Goal: Task Accomplishment & Management: Manage account settings

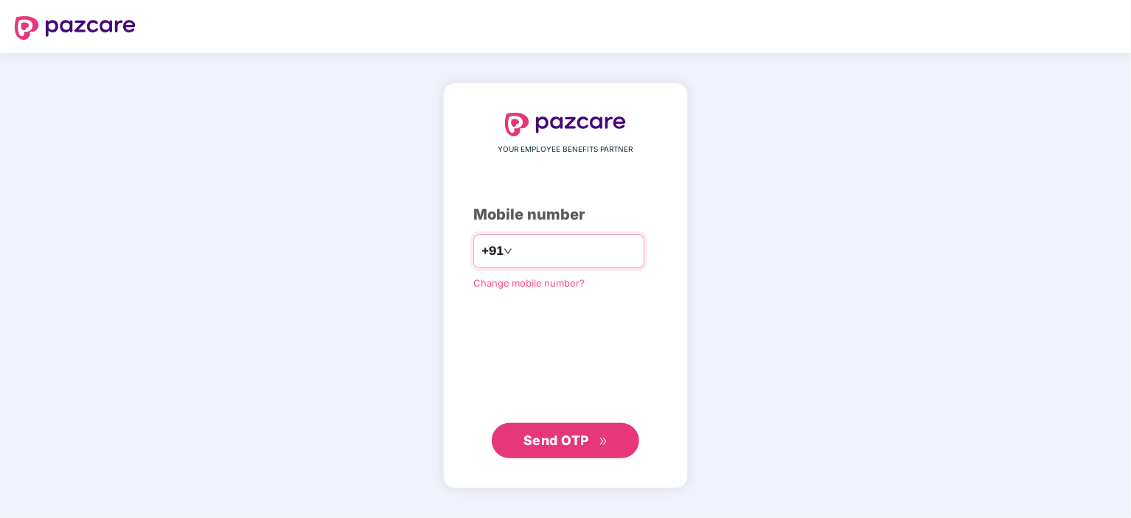
type input "**********"
click at [569, 455] on button "Send OTP" at bounding box center [566, 440] width 148 height 35
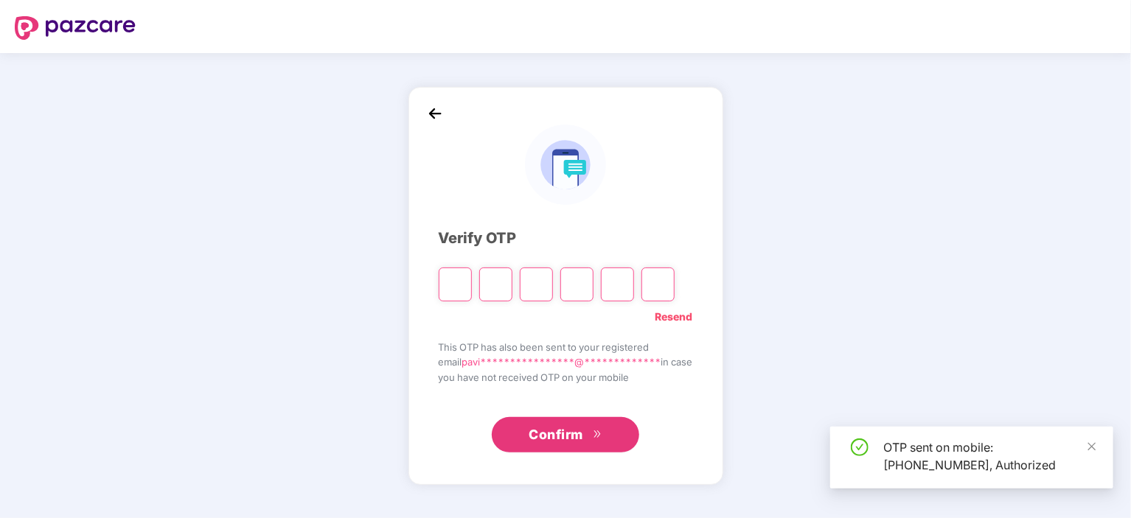
type input "*"
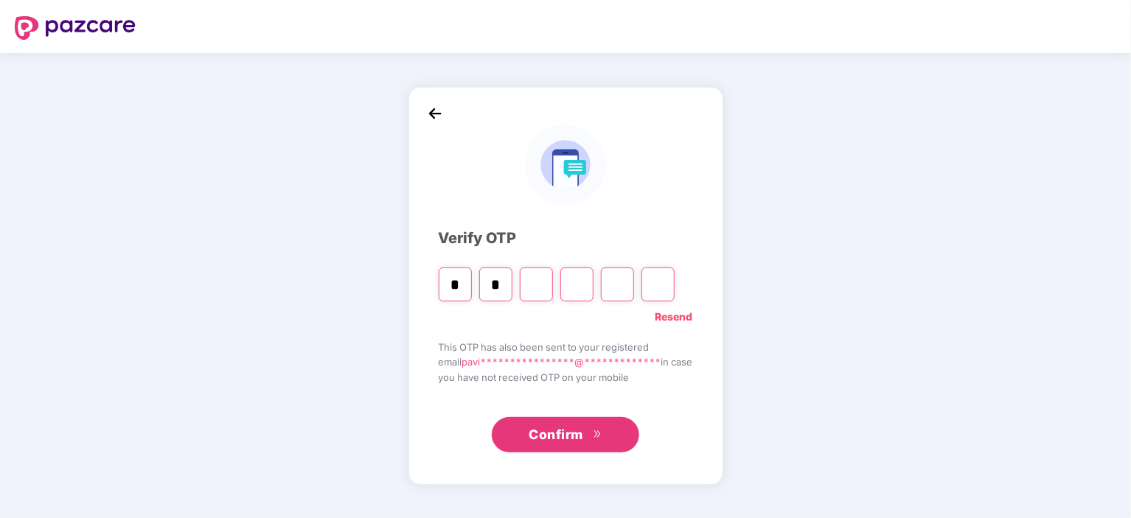
type input "*"
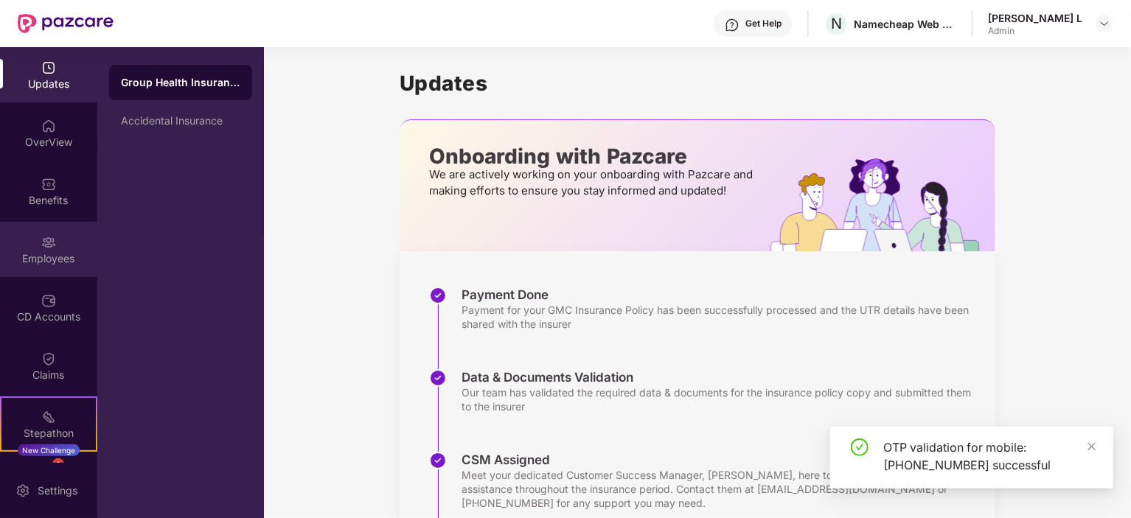
click at [32, 270] on div "Employees" at bounding box center [48, 249] width 97 height 55
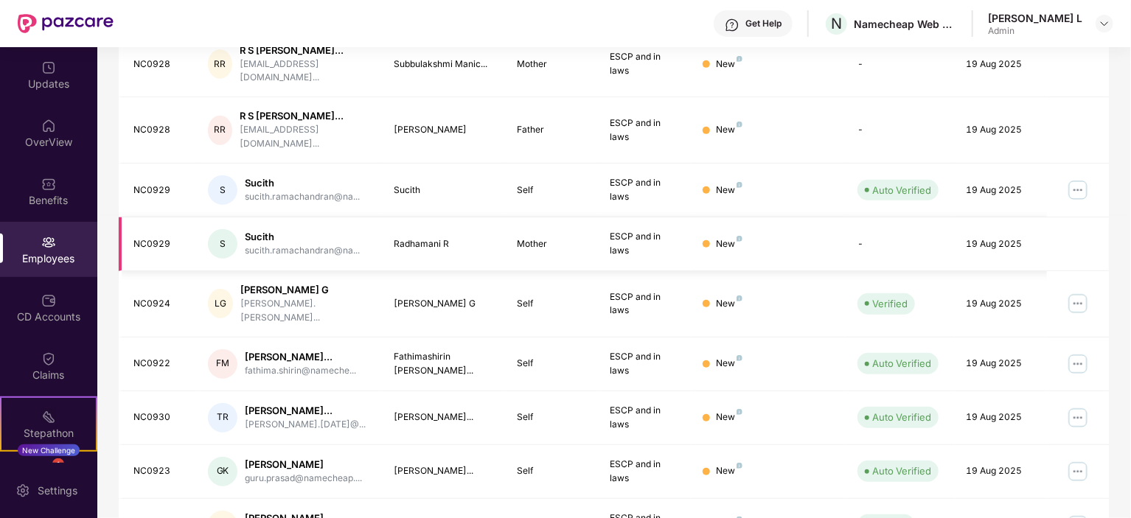
scroll to position [386, 0]
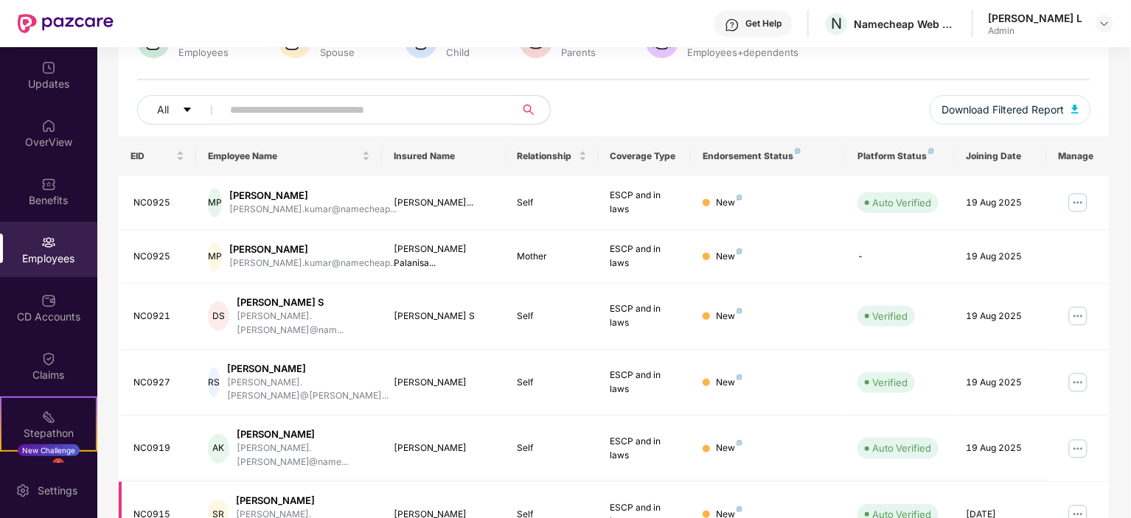
scroll to position [138, 0]
